Goal: Task Accomplishment & Management: Manage account settings

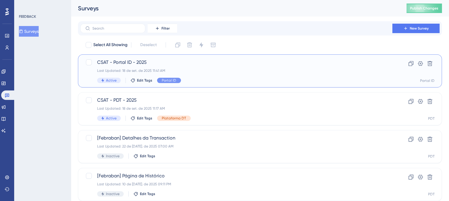
click at [131, 63] on span "CSAT - Portal ID - 2025" at bounding box center [236, 62] width 278 height 7
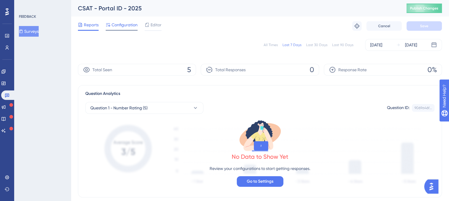
click at [126, 24] on span "Configuration" at bounding box center [124, 24] width 26 height 7
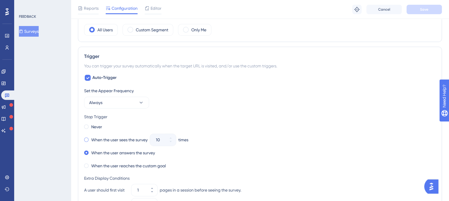
scroll to position [206, 0]
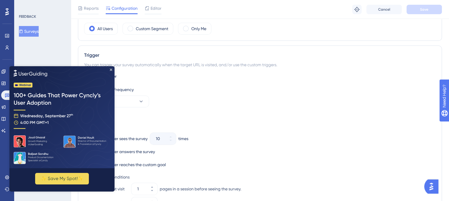
click at [112, 68] on img at bounding box center [61, 117] width 105 height 102
click at [111, 69] on icon "Close Preview" at bounding box center [111, 69] width 2 height 2
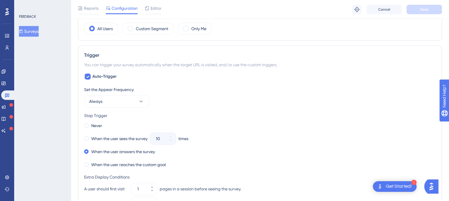
click at [115, 108] on div "Set the Appear Frequency Always Stop Trigger Never When the user sees the surve…" at bounding box center [259, 175] width 351 height 178
click at [118, 104] on button "Always" at bounding box center [116, 101] width 65 height 12
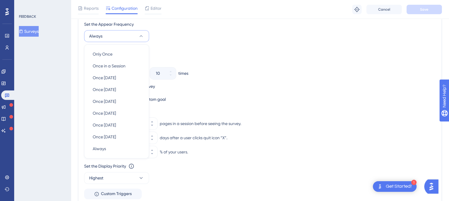
click at [196, 44] on div "Set the Appear Frequency Always Only Once Only Once Once in a Session Once in a…" at bounding box center [259, 110] width 351 height 178
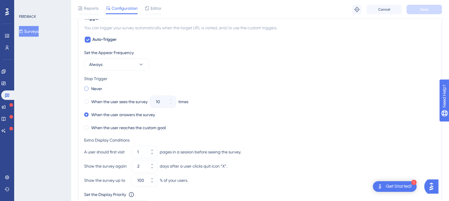
scroll to position [213, 0]
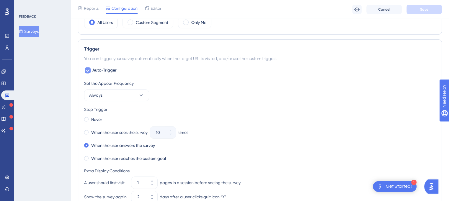
click at [85, 68] on div at bounding box center [88, 70] width 6 height 6
checkbox input "false"
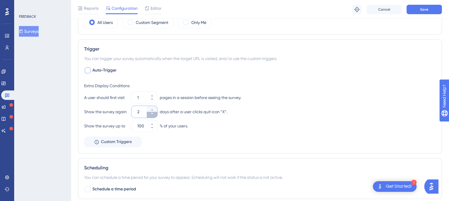
click at [150, 115] on button "2" at bounding box center [152, 114] width 11 height 6
type input "1"
click at [103, 102] on div "A user should first visit 1 pages in a session before seeing the survey." at bounding box center [259, 97] width 351 height 12
click at [109, 140] on span "Custom Triggers" at bounding box center [116, 141] width 31 height 7
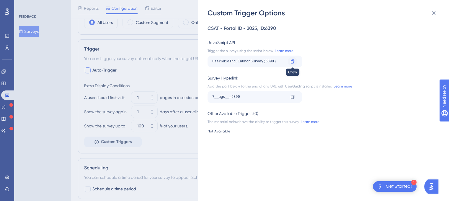
click at [294, 60] on icon at bounding box center [292, 61] width 4 height 4
click at [435, 12] on icon at bounding box center [433, 12] width 7 height 7
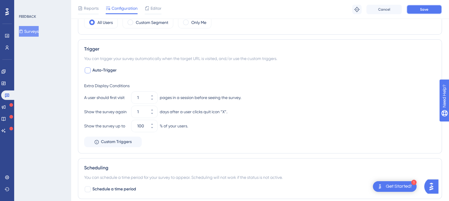
click at [412, 8] on button "Save" at bounding box center [423, 9] width 35 height 9
